Goal: Task Accomplishment & Management: Manage account settings

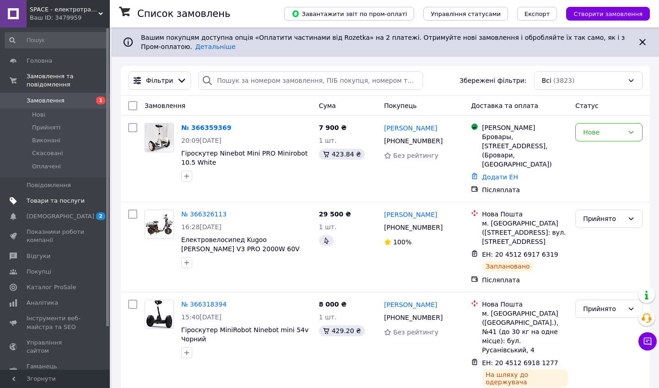
click at [54, 198] on span "Товари та послуги" at bounding box center [56, 201] width 58 height 8
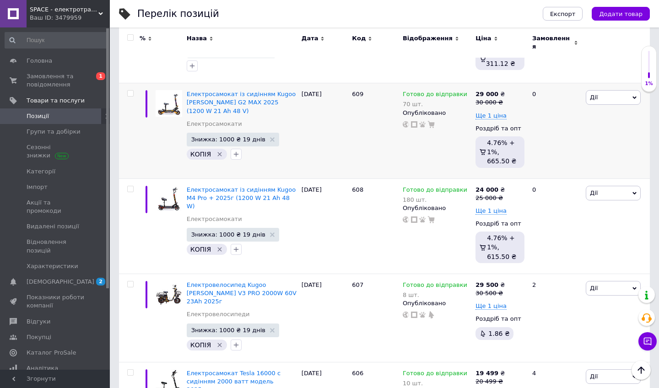
scroll to position [364, 0]
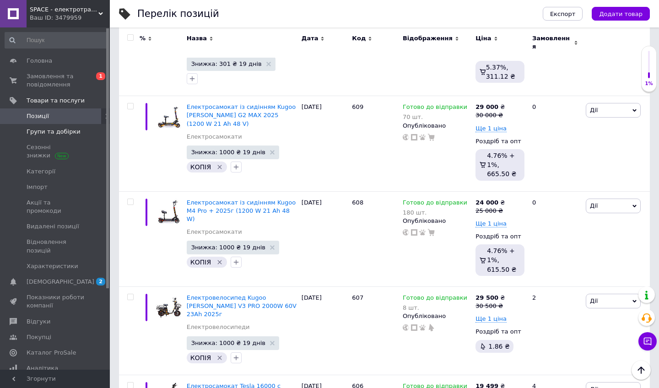
click at [76, 130] on span "Групи та добірки" at bounding box center [56, 132] width 58 height 8
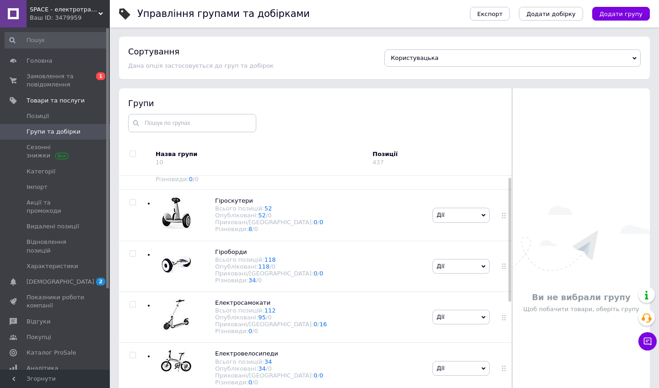
scroll to position [2, 0]
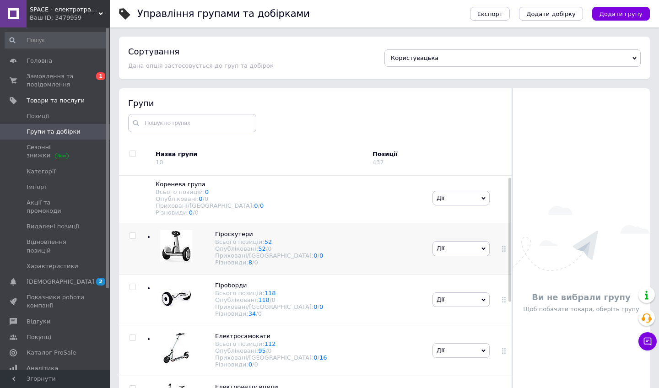
click at [176, 253] on img at bounding box center [176, 246] width 32 height 32
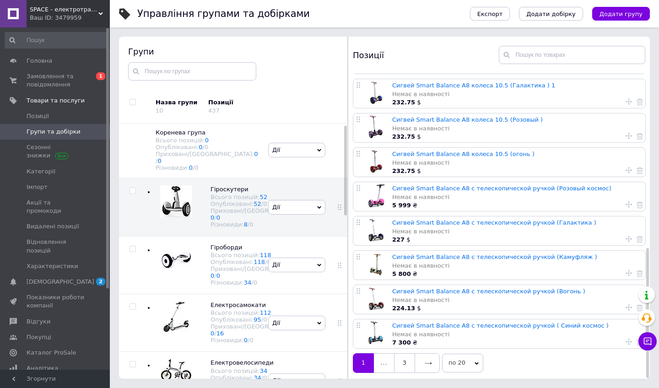
scroll to position [52, 0]
click at [418, 345] on link at bounding box center [427, 362] width 25 height 19
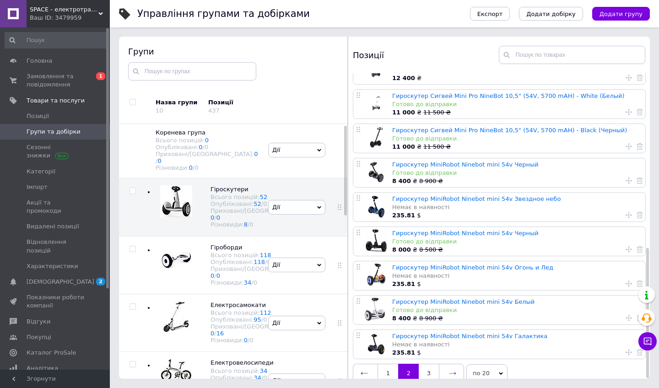
click at [418, 345] on icon at bounding box center [452, 373] width 7 height 7
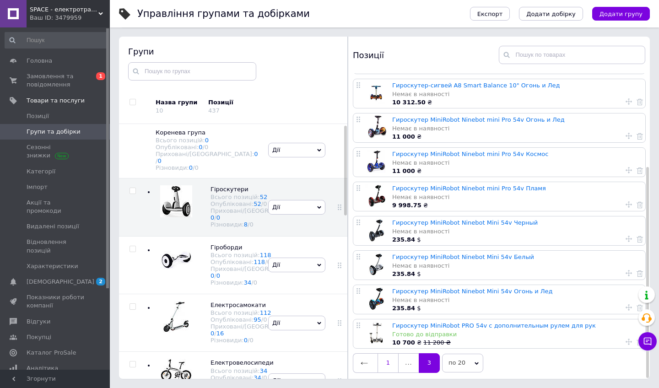
click at [384, 345] on link "1" at bounding box center [388, 362] width 21 height 19
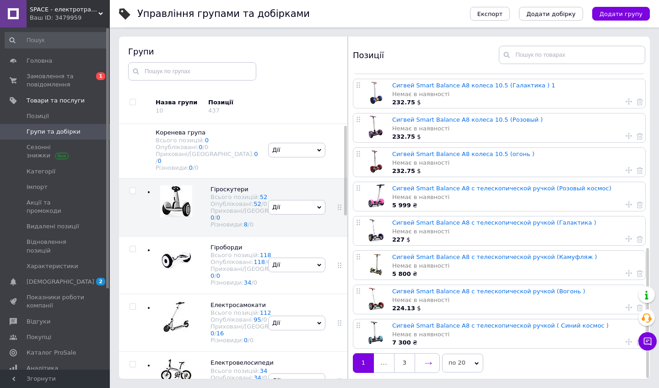
click at [418, 345] on link at bounding box center [427, 362] width 25 height 19
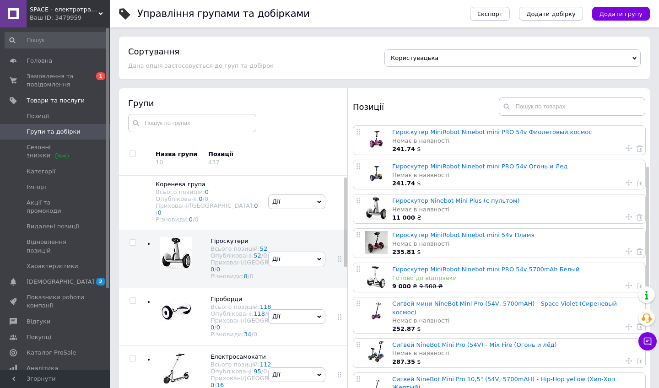
scroll to position [105, 0]
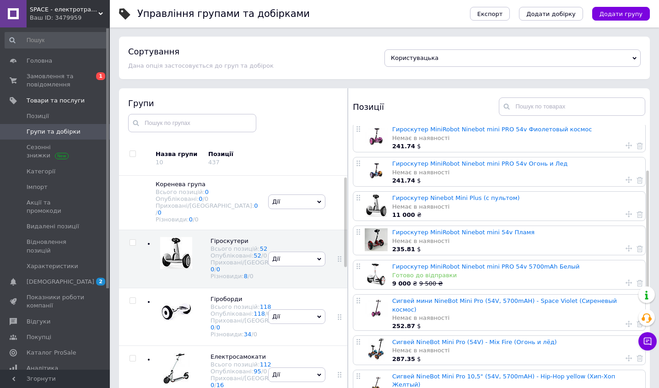
click at [385, 271] on div at bounding box center [376, 274] width 23 height 23
click at [397, 266] on link "Гироскутер MiniRobot Ninebot mini PRO 54v 5700mAh Белый" at bounding box center [486, 266] width 188 height 7
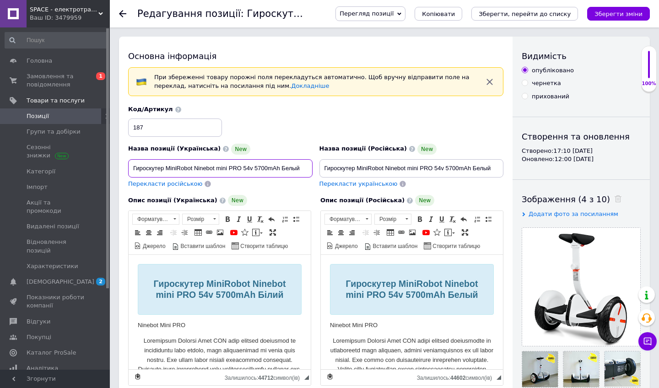
drag, startPoint x: 305, startPoint y: 167, endPoint x: 123, endPoint y: 167, distance: 181.8
click at [123, 167] on div "Основна інформація При збереженні товару порожні поля перекладуться автоматично…" at bounding box center [316, 354] width 394 height 635
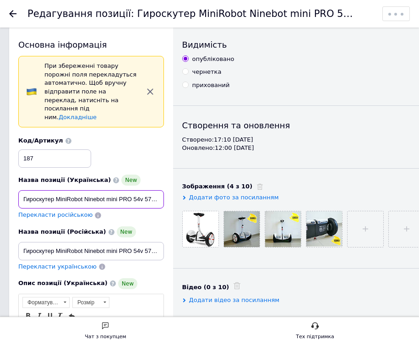
scroll to position [12, 0]
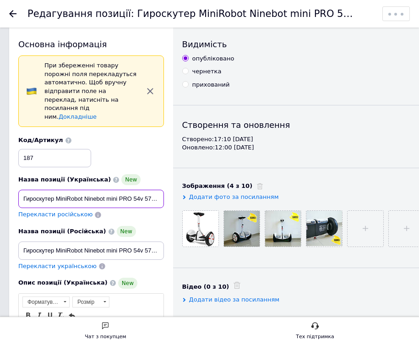
click at [29, 208] on input "Гироскутер MiniRobot Ninebot mini PRO 54v 5700mAh Белый" at bounding box center [91, 199] width 146 height 18
type input "Гіроскутер MiniRobot Ninebot mini PRO 54v 5700mAh Білий"
click at [119, 222] on div "Назва позиції (Українська) New Гіроскутер MiniRobot Ninebot mini PRO 54v 5700mA…" at bounding box center [91, 197] width 152 height 52
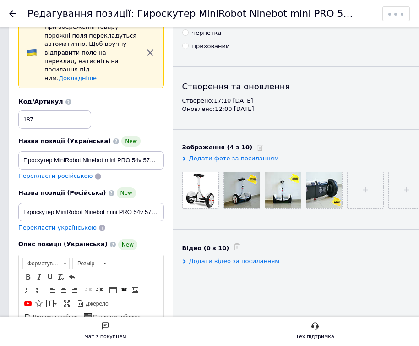
scroll to position [54, 0]
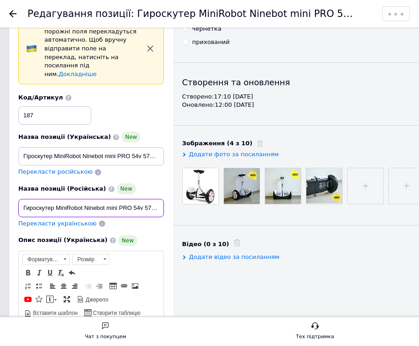
click at [108, 217] on input "Гироскутер MiniRobot Ninebot mini PRO 54v 5700mAh Белый" at bounding box center [91, 208] width 146 height 18
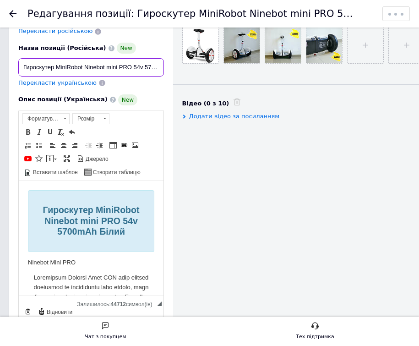
scroll to position [227, 0]
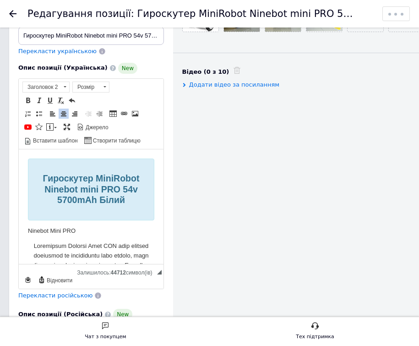
click at [45, 179] on span "Гироскутер MiniRobot Ninebot mini PRO 54v 5700mAh Білий" at bounding box center [91, 189] width 97 height 32
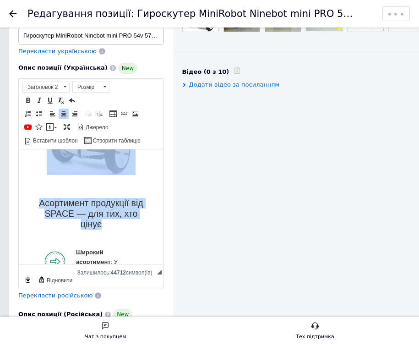
scroll to position [939, 0]
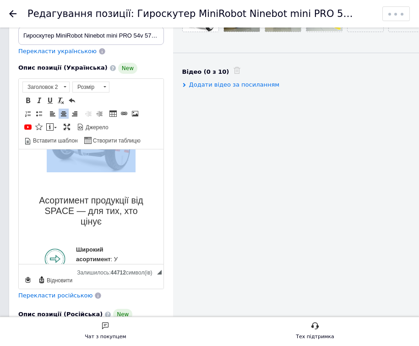
drag, startPoint x: 38, startPoint y: 175, endPoint x: 124, endPoint y: 208, distance: 92.2
copy body "Loremipsum DoloRsita Consect adip ELI 85s 5246dOe Tempo Incidid Utla ETD Magnaa…"
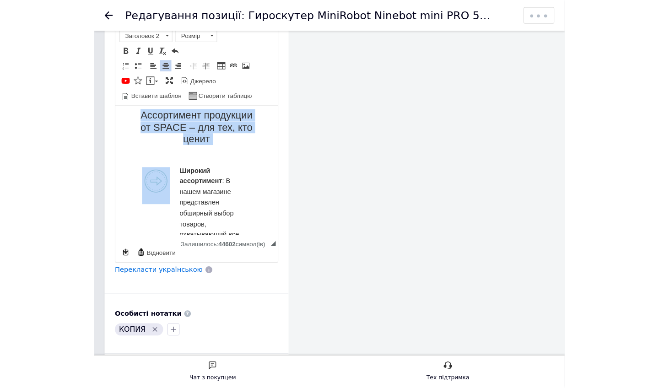
scroll to position [1007, 0]
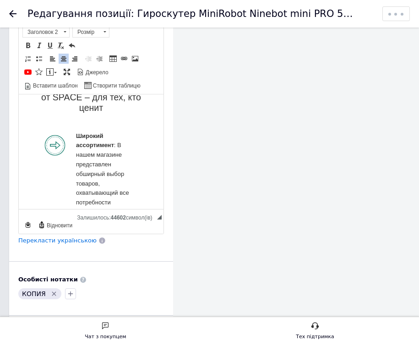
drag, startPoint x: 34, startPoint y: 120, endPoint x: 100, endPoint y: 116, distance: 65.6
copy body "Loremipsum DoloRsita Consect adip ELI 68s 6952dOe Tempo Incidid Utla ETD Magnaa…"
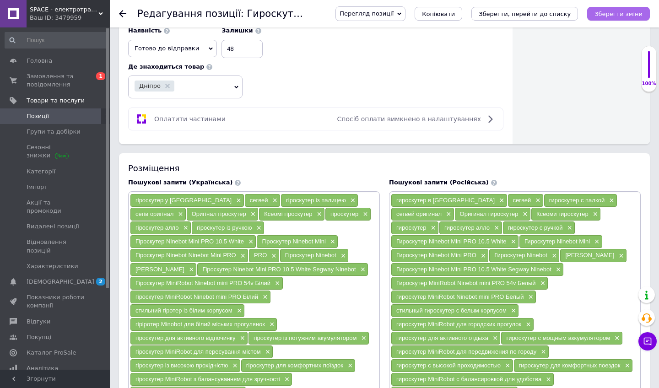
click at [418, 15] on icon "Зберегти зміни" at bounding box center [619, 14] width 48 height 7
click at [418, 14] on icon "Зберегти, перейти до списку" at bounding box center [525, 14] width 92 height 7
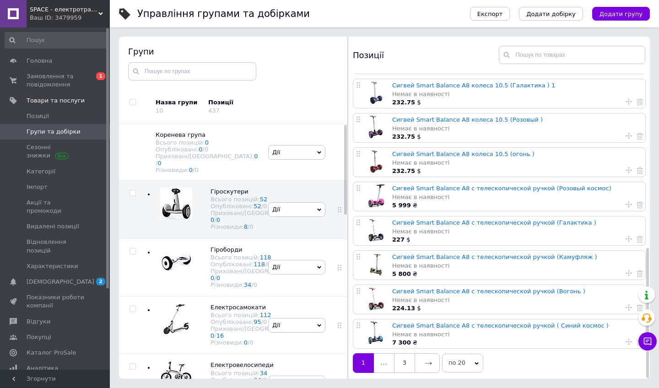
scroll to position [52, 0]
click at [418, 345] on link at bounding box center [427, 362] width 25 height 19
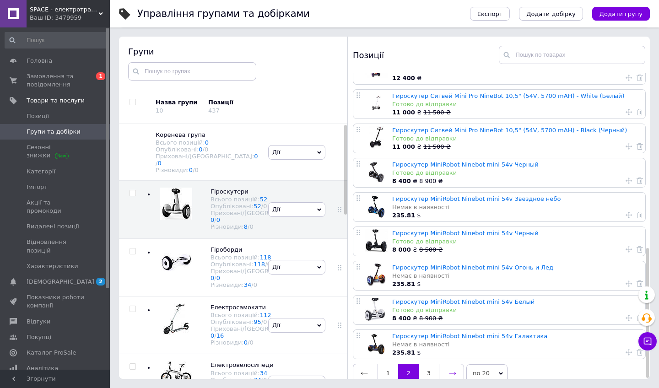
click at [418, 345] on link at bounding box center [451, 373] width 25 height 19
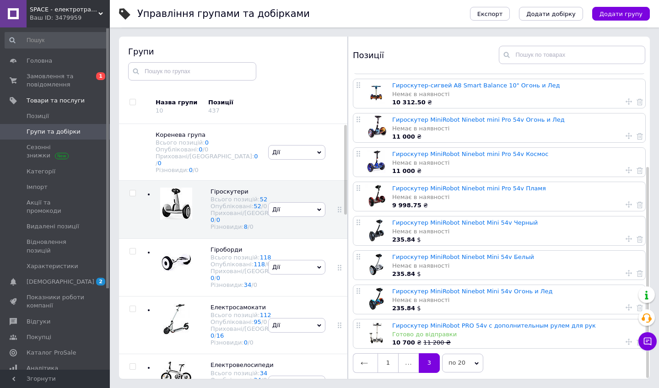
click at [386, 345] on link "1" at bounding box center [388, 362] width 21 height 19
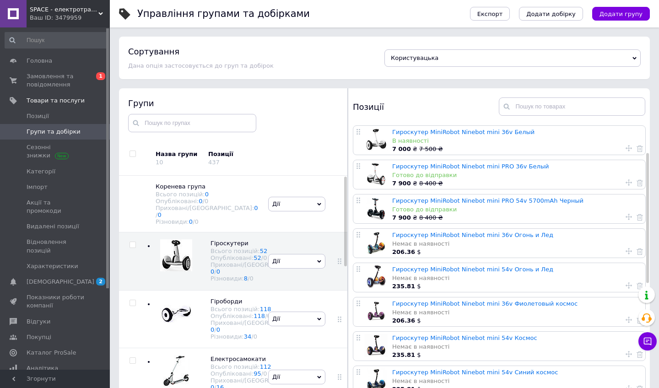
scroll to position [64, 0]
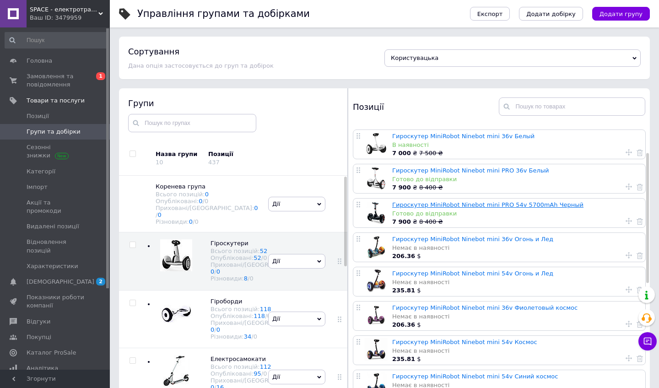
click at [396, 207] on link "Гироскутер MiniRobot Ninebot mini PRO 54v 5700mAh Черный" at bounding box center [487, 204] width 191 height 7
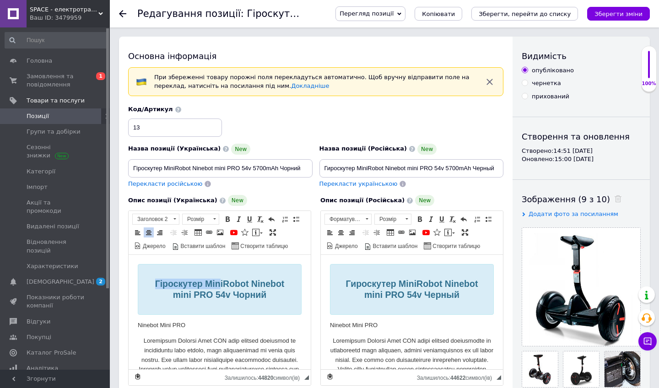
drag, startPoint x: 151, startPoint y: 282, endPoint x: 219, endPoint y: 289, distance: 68.5
click at [219, 289] on h2 "Гіроскутер MiniRobot Ninebot mini PRO 54v Чорний" at bounding box center [219, 290] width 149 height 22
click at [146, 280] on h2 "Гіроскутер MiniRobot Ninebot mini PRO 54v Чорний" at bounding box center [219, 290] width 149 height 22
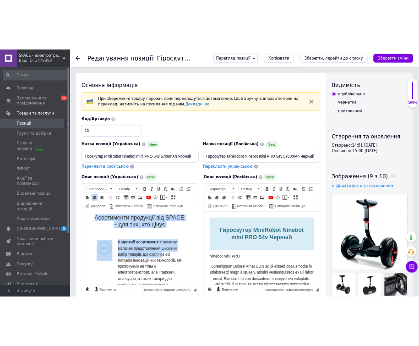
scroll to position [827, 0]
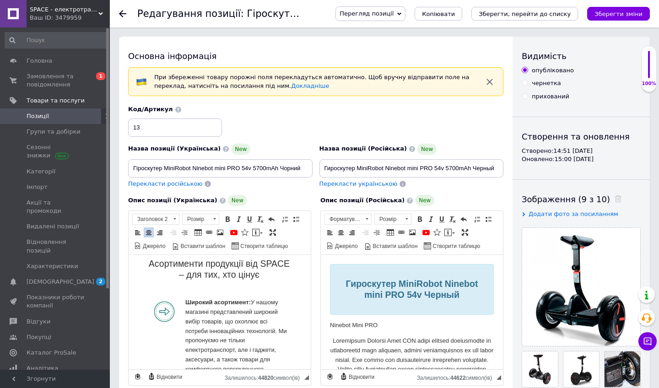
drag, startPoint x: 146, startPoint y: 280, endPoint x: 236, endPoint y: 288, distance: 90.1
copy body "Loremipsum DoloRsita Consect adip ELI 91s Doeius Tempori Utla ETD Magnaaliqu En…"
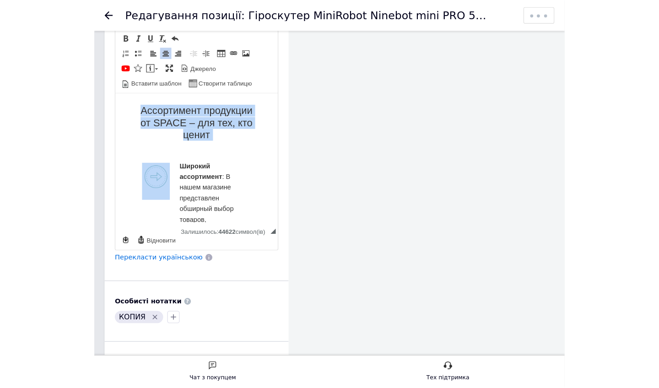
scroll to position [999, 0]
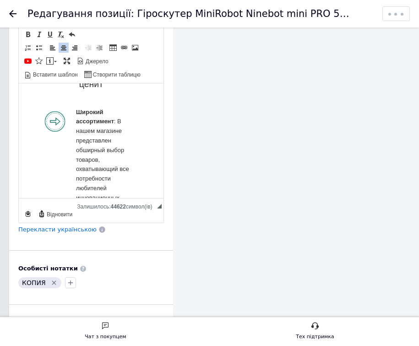
drag, startPoint x: 25, startPoint y: 97, endPoint x: 95, endPoint y: 102, distance: 70.2
copy body "Loremipsum DoloRsita Consect adip ELI 20s Doeius Tempori Utla ETD Magnaaliqu En…"
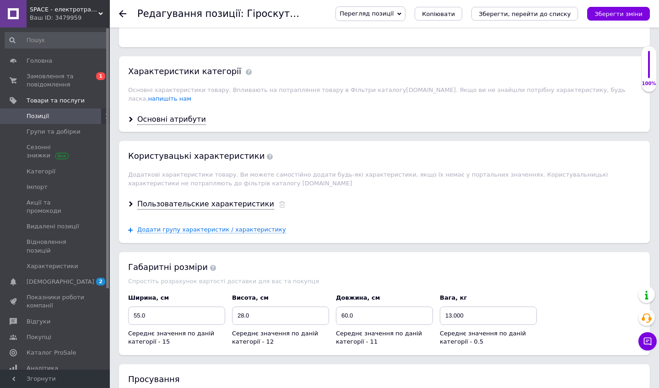
scroll to position [1002, 0]
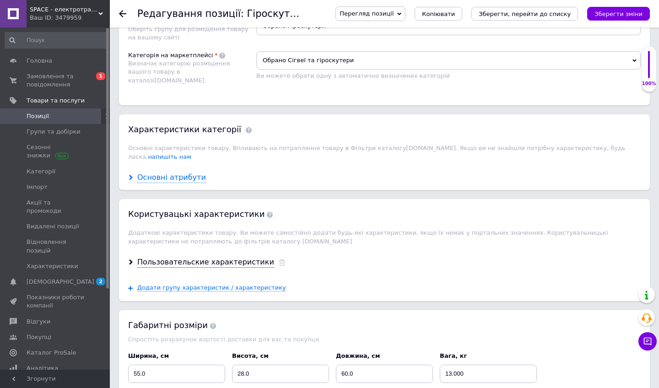
click at [194, 173] on div "Основні атрибути" at bounding box center [171, 178] width 69 height 11
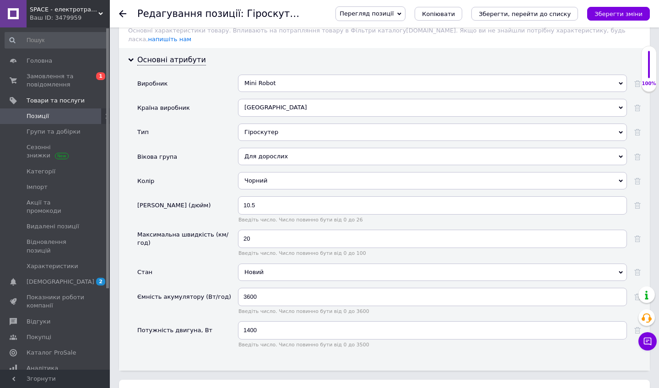
scroll to position [1169, 0]
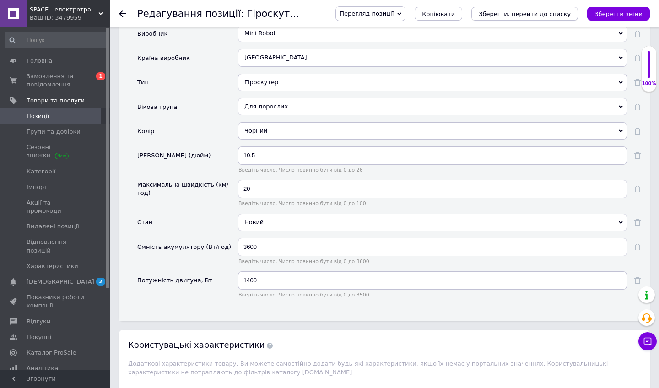
click at [418, 17] on button "Зберегти, перейти до списку" at bounding box center [525, 14] width 107 height 14
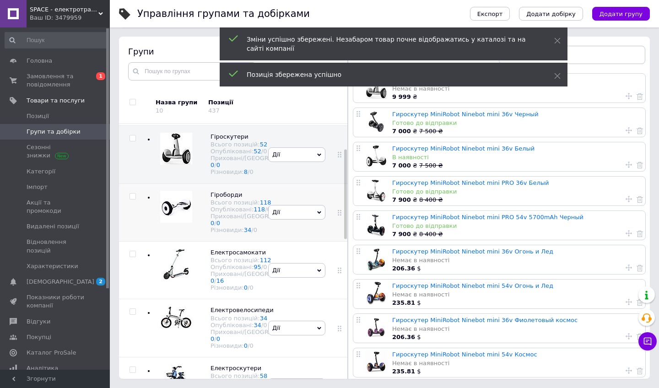
scroll to position [73, 0]
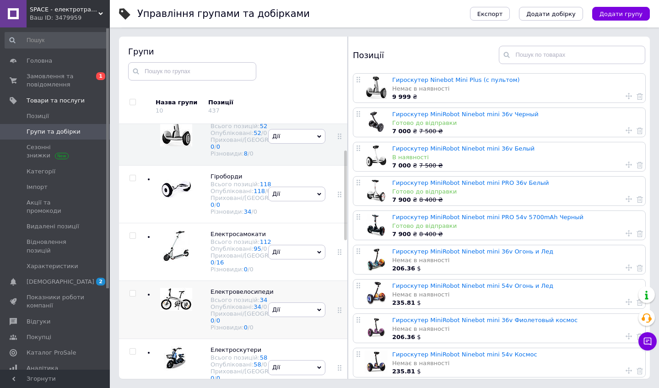
click at [177, 311] on img at bounding box center [176, 299] width 32 height 23
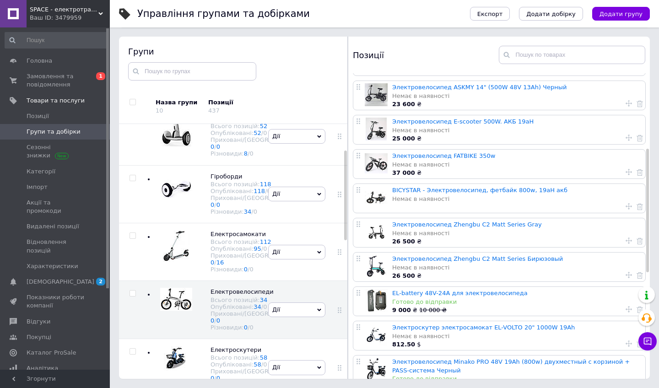
scroll to position [255, 0]
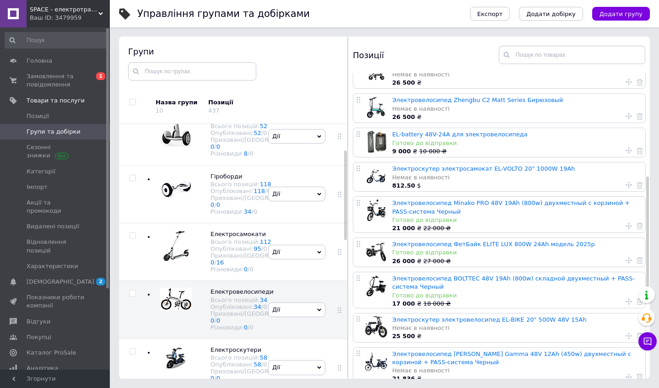
click at [418, 254] on div "Готово до відправки" at bounding box center [516, 253] width 249 height 8
click at [418, 244] on link "Электровелосипед ФетБайк ELITE LUX 800W 24Ah модель 2025р" at bounding box center [493, 244] width 203 height 7
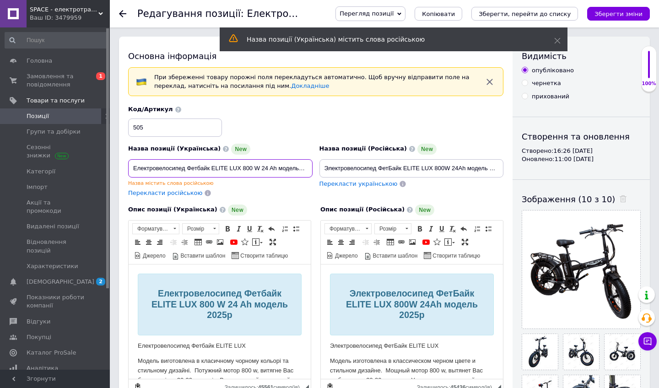
drag, startPoint x: 131, startPoint y: 168, endPoint x: 314, endPoint y: 172, distance: 182.3
click at [314, 172] on div "Назва позиції (Українська) New Електровелосипед Фетбайк ELITE LUX 800 W 24 Ah м…" at bounding box center [220, 170] width 191 height 61
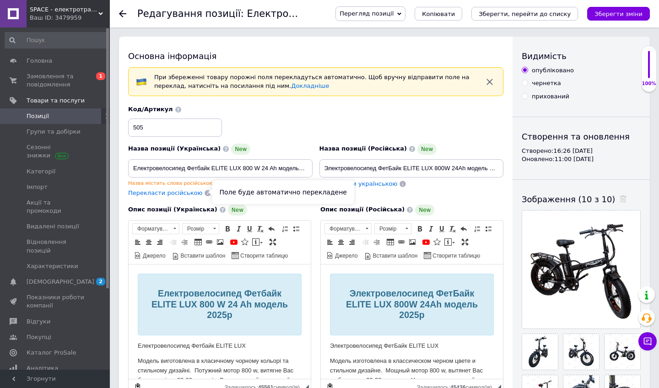
click at [205, 193] on icon at bounding box center [208, 193] width 6 height 6
click at [182, 193] on span "Перекласти російською" at bounding box center [165, 193] width 74 height 7
click at [237, 184] on div "Назва містить слова російською" at bounding box center [220, 183] width 184 height 7
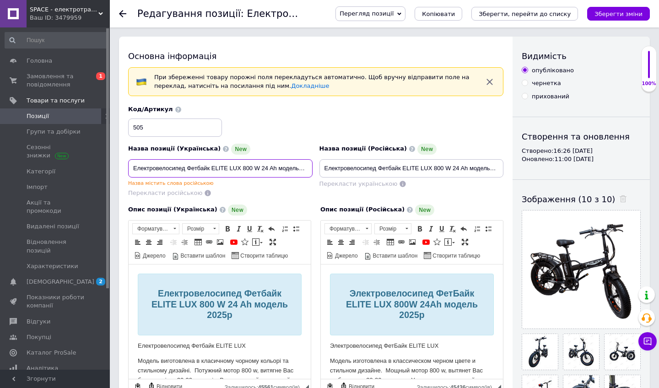
drag, startPoint x: 133, startPoint y: 167, endPoint x: 321, endPoint y: 172, distance: 188.2
click at [321, 172] on div "Назва позиції (Українська) New Електровелосипед Фетбайк ELITE LUX 800 W 24 Ah м…" at bounding box center [316, 151] width 382 height 99
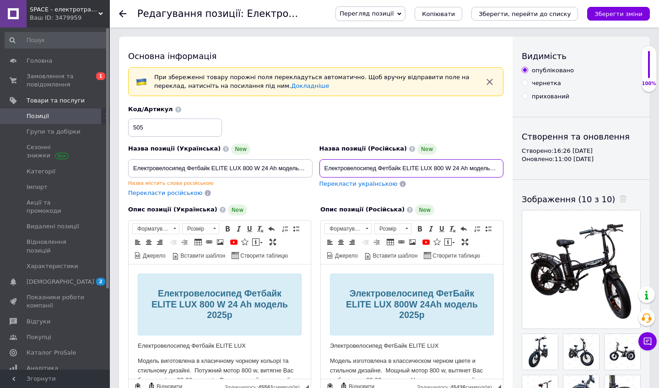
drag, startPoint x: 325, startPoint y: 168, endPoint x: 505, endPoint y: 175, distance: 180.0
click at [418, 175] on div "Назва позиції (Російська) New Електровелосипед Фетбайк ELITE LUX 800 W 24 Ah мо…" at bounding box center [411, 170] width 191 height 61
click at [418, 173] on input "Електровелосипед Фетбайк ELITE LUX 800 W 24 Ah модель 2025р" at bounding box center [412, 168] width 184 height 18
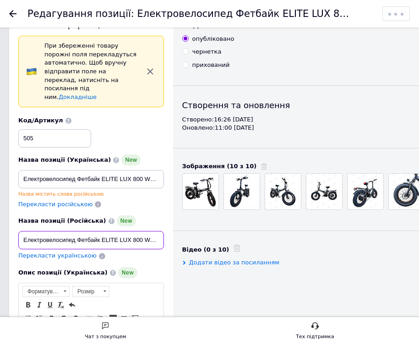
scroll to position [38, 0]
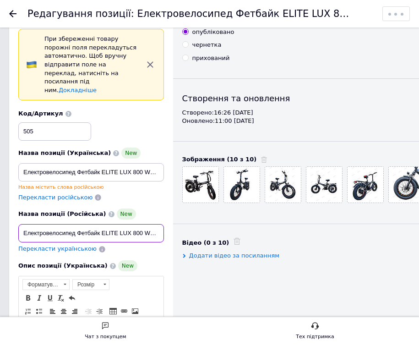
drag, startPoint x: 151, startPoint y: 238, endPoint x: 0, endPoint y: 237, distance: 150.6
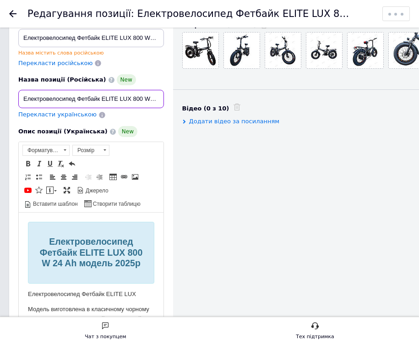
scroll to position [172, 0]
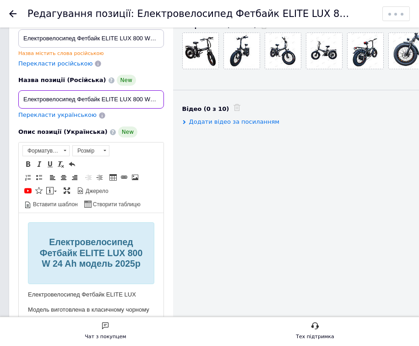
type input "Електровелосипед Фетбайк ELITE LUX 800 W 24 Ah модель 2025г"
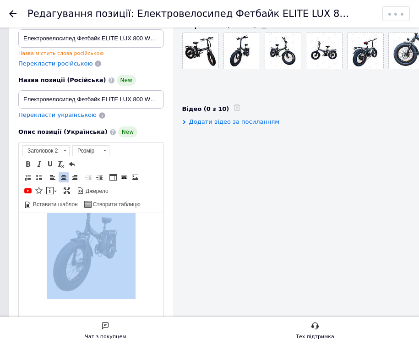
scroll to position [393, 0]
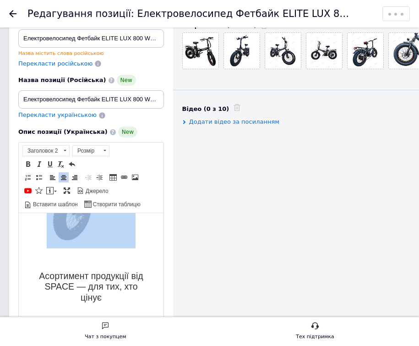
drag, startPoint x: 25, startPoint y: 223, endPoint x: 121, endPoint y: 279, distance: 111.6
copy body "Loremipsumdolors Ametcon ADIPI ELI 550 S 58 Do eiusmo 0754t Incididuntutlabo Et…"
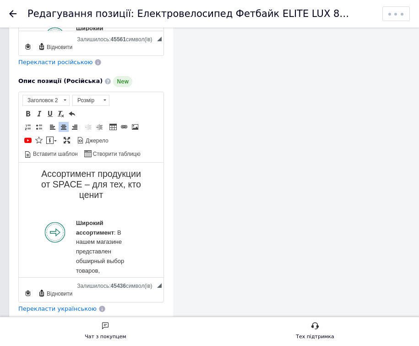
scroll to position [435, 0]
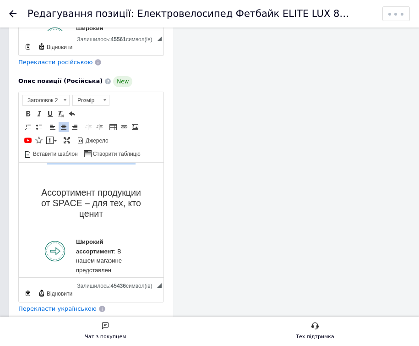
drag, startPoint x: 39, startPoint y: 187, endPoint x: 101, endPoint y: 196, distance: 62.0
copy body "Loremipsumdolors AmeTcon ADIPI ELI 484S 04Do eiusmo 1523t Incididuntutlabo EtdO…"
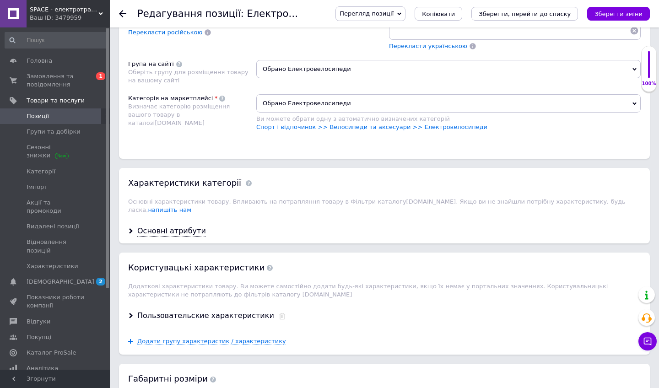
scroll to position [1016, 0]
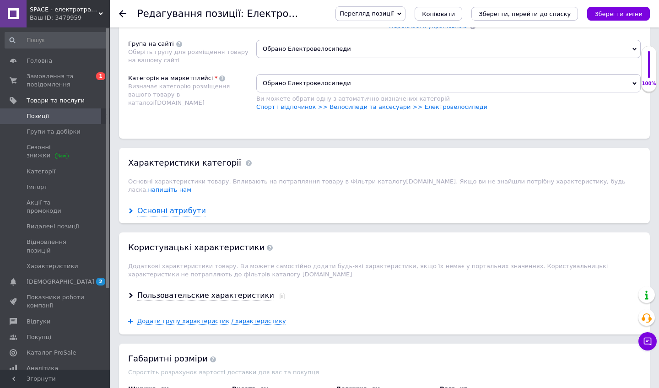
click at [193, 206] on div "Основні атрибути" at bounding box center [171, 211] width 69 height 11
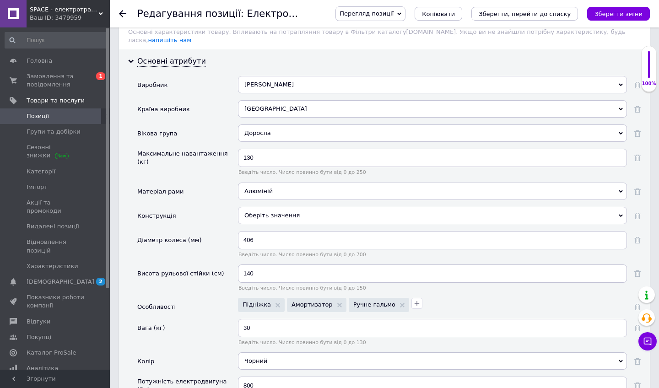
scroll to position [1236, 0]
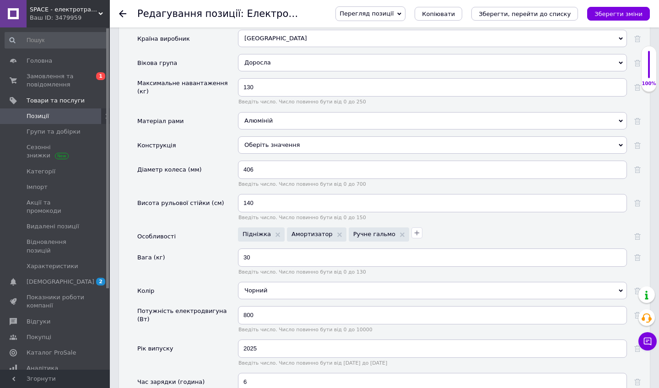
click at [126, 12] on div at bounding box center [128, 13] width 18 height 27
click at [123, 13] on use at bounding box center [122, 13] width 7 height 7
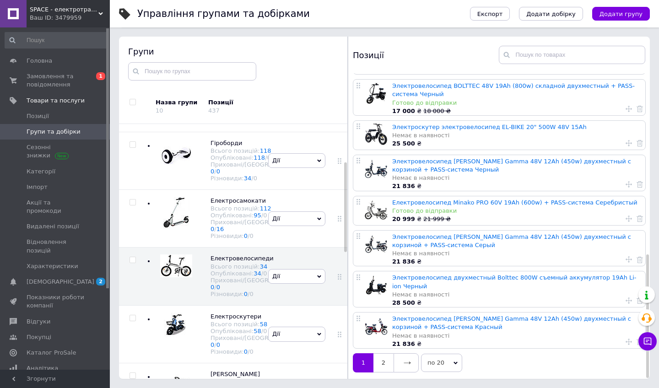
scroll to position [52, 0]
click at [408, 345] on icon at bounding box center [407, 362] width 7 height 7
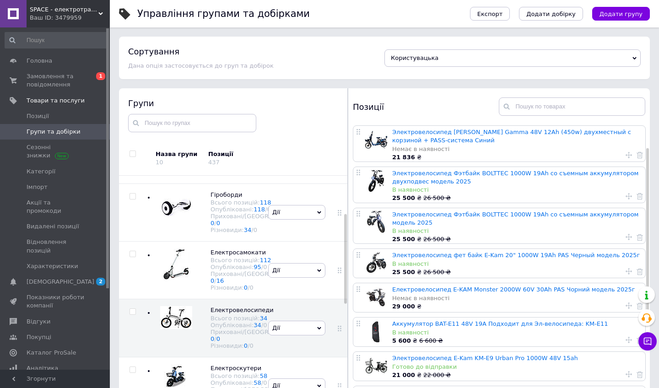
scroll to position [42, 0]
click at [418, 251] on link "Электровелосипед фет байк E-Kam 20" 1000W 19Ah PAS Черный модель 2025г" at bounding box center [516, 254] width 248 height 7
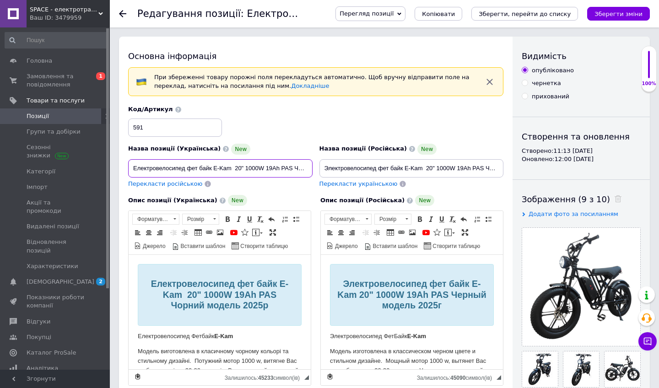
drag, startPoint x: 132, startPoint y: 168, endPoint x: 366, endPoint y: 172, distance: 234.4
click at [366, 172] on div "Назва позиції (Українська) New Електровелосипед фет байк E-Kam 20" 1000W 19Ah P…" at bounding box center [316, 147] width 382 height 90
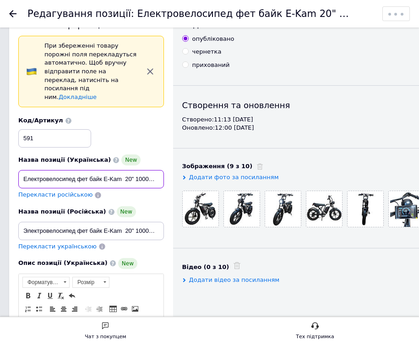
scroll to position [33, 0]
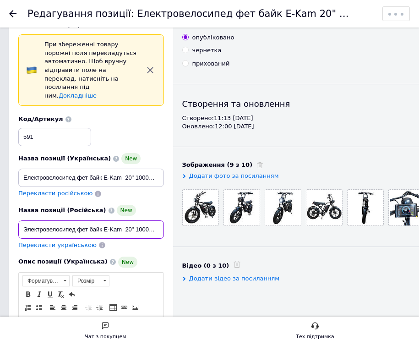
drag, startPoint x: 22, startPoint y: 232, endPoint x: 174, endPoint y: 229, distance: 152.9
drag, startPoint x: 150, startPoint y: 234, endPoint x: 18, endPoint y: 224, distance: 131.8
click at [18, 224] on div "Назва позиції (Російська) New Электровелосипед фет байк E-Kam 20" 1000W 19Ah PA…" at bounding box center [91, 222] width 146 height 34
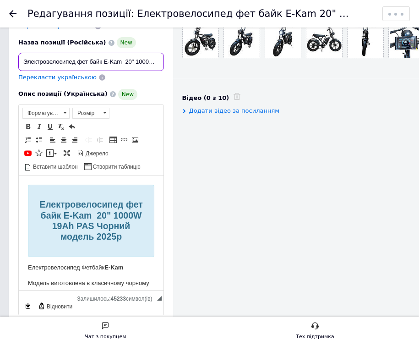
scroll to position [201, 0]
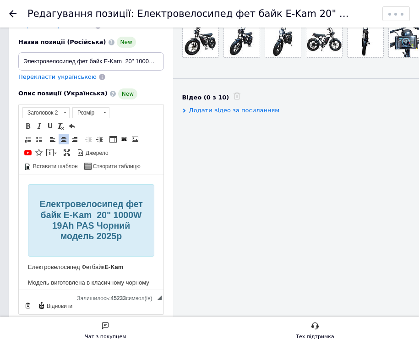
drag, startPoint x: 42, startPoint y: 201, endPoint x: 130, endPoint y: 288, distance: 123.0
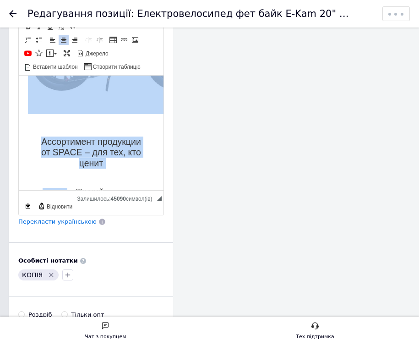
scroll to position [581, 0]
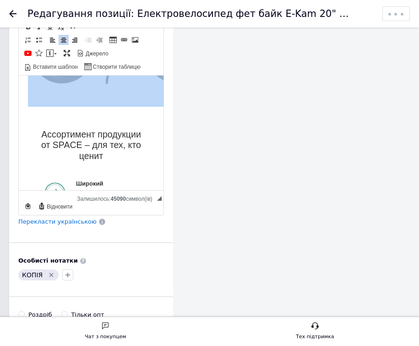
drag, startPoint x: 37, startPoint y: 98, endPoint x: 114, endPoint y: 120, distance: 80.4
copy body "Loremipsumdolors ame cons A-Eli 18" 9542S 29Do EIU Tempor incidi 6174u Laboreet…"
